Goal: Navigation & Orientation: Find specific page/section

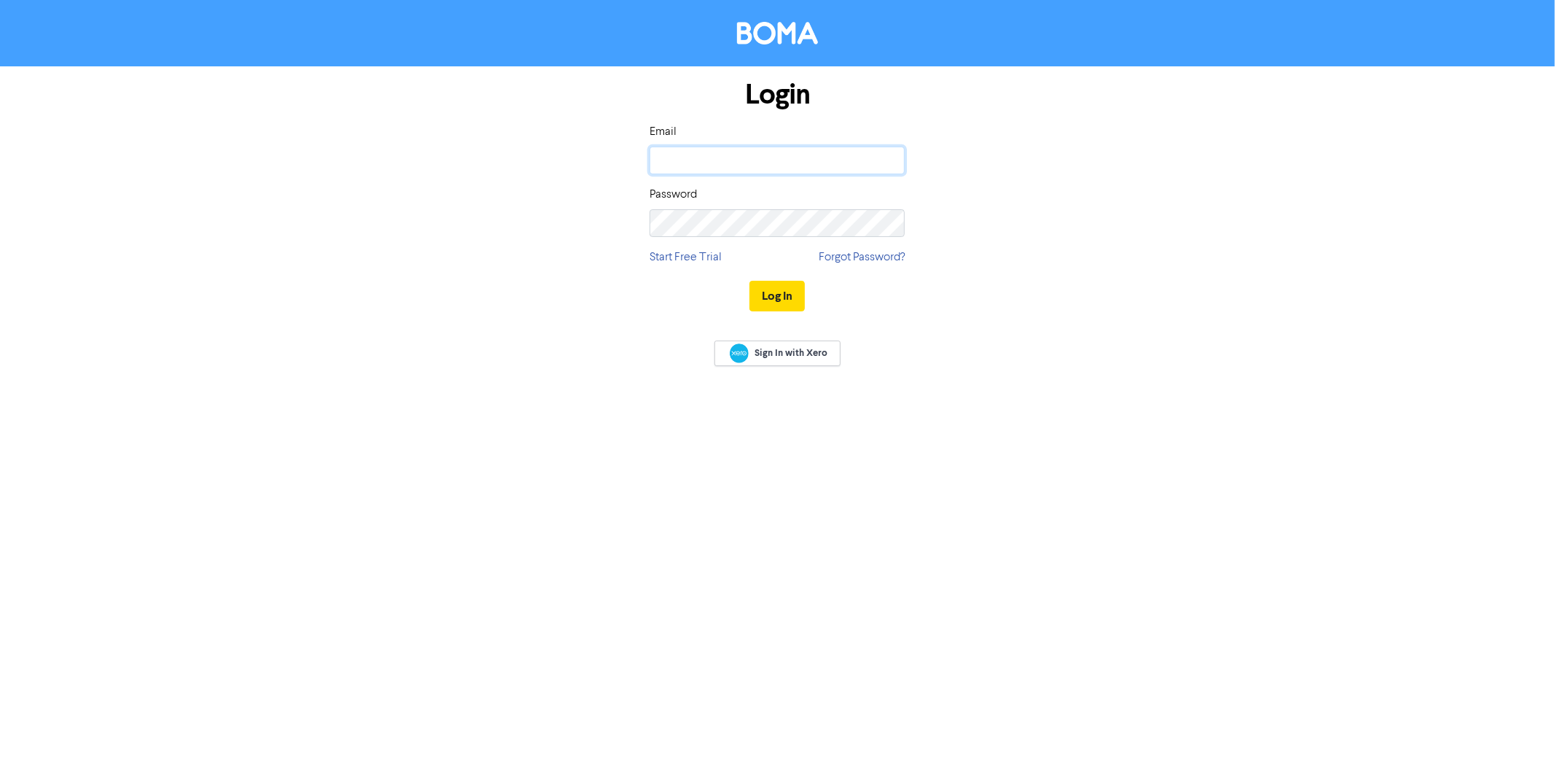
type input "[PERSON_NAME][EMAIL_ADDRESS][DOMAIN_NAME]"
click at [773, 312] on div "Log In" at bounding box center [777, 296] width 256 height 60
click at [776, 291] on button "Log In" at bounding box center [778, 296] width 56 height 30
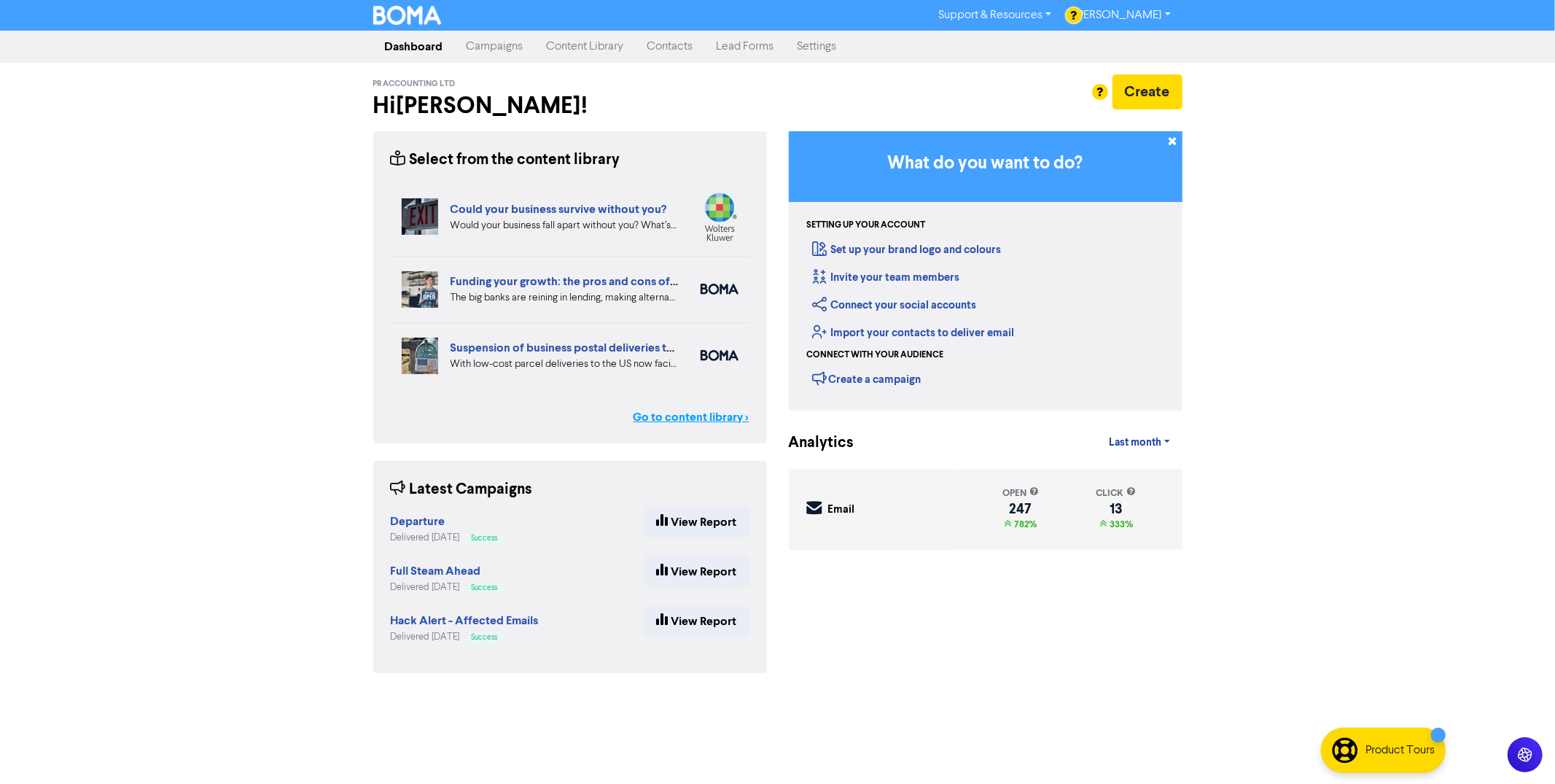
click at [682, 412] on link "Go to content library >" at bounding box center [691, 416] width 116 height 18
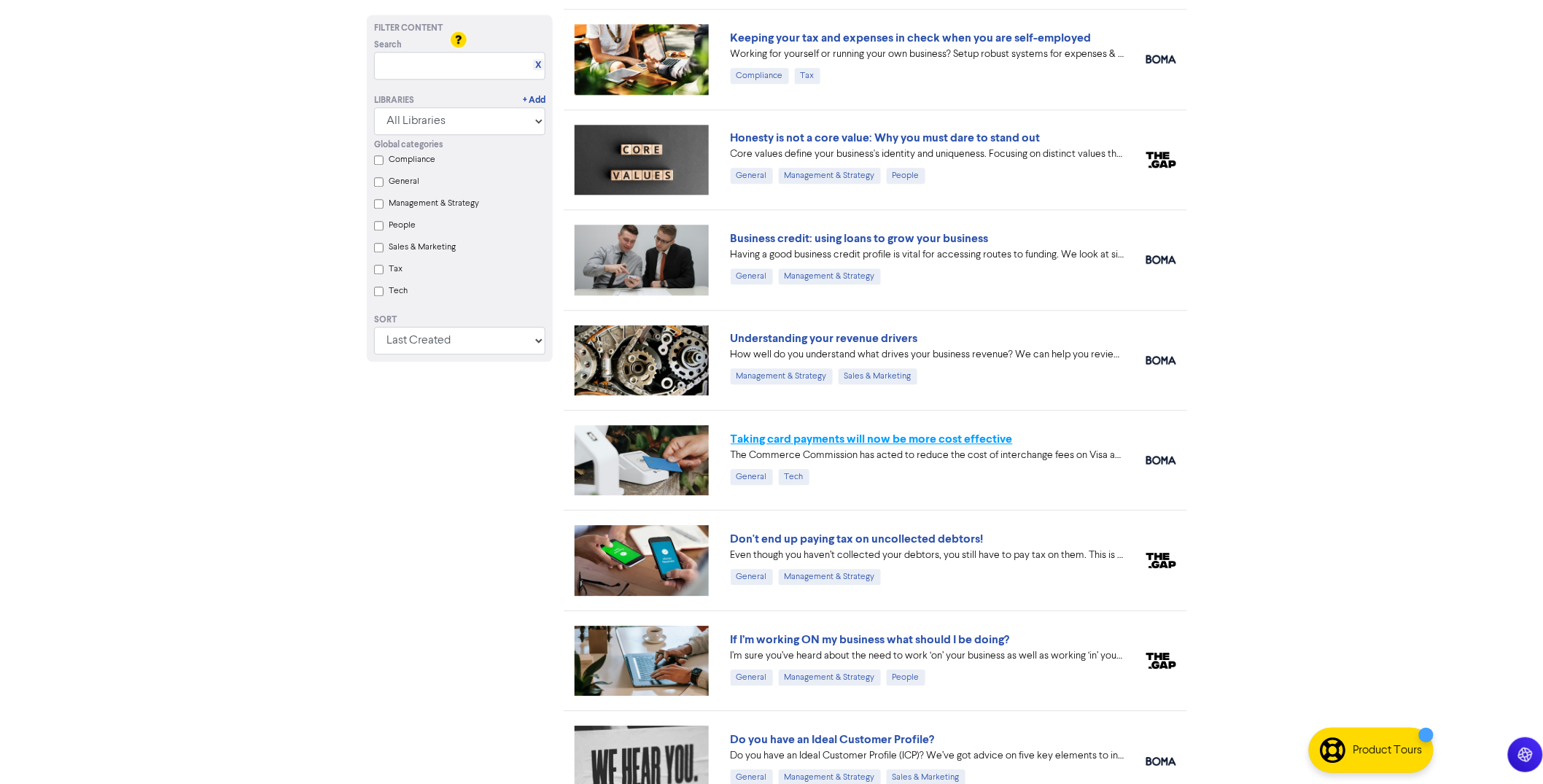
scroll to position [1417, 0]
